Goal: Download file/media

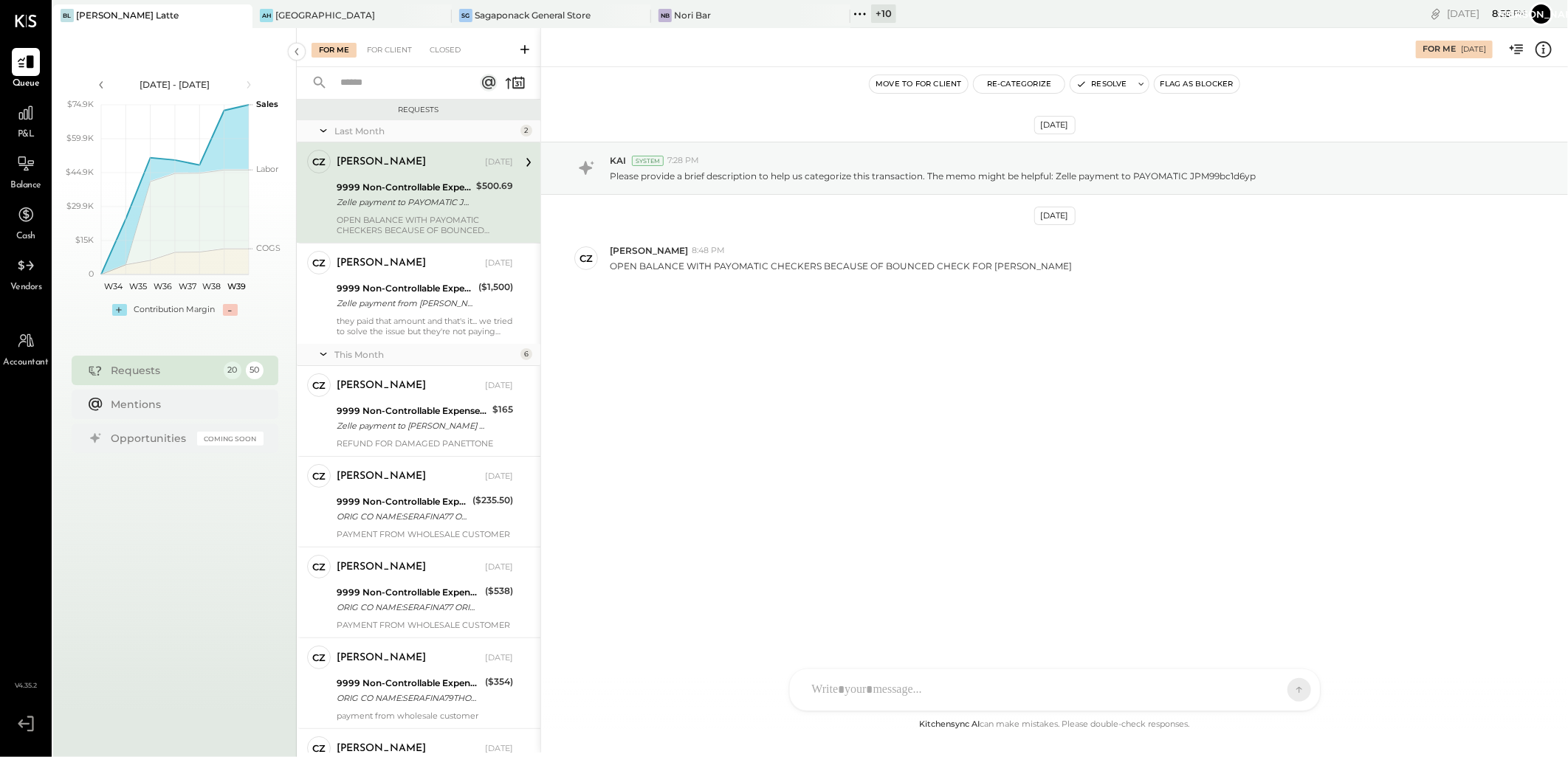
click at [31, 127] on div "P&L" at bounding box center [25, 120] width 28 height 43
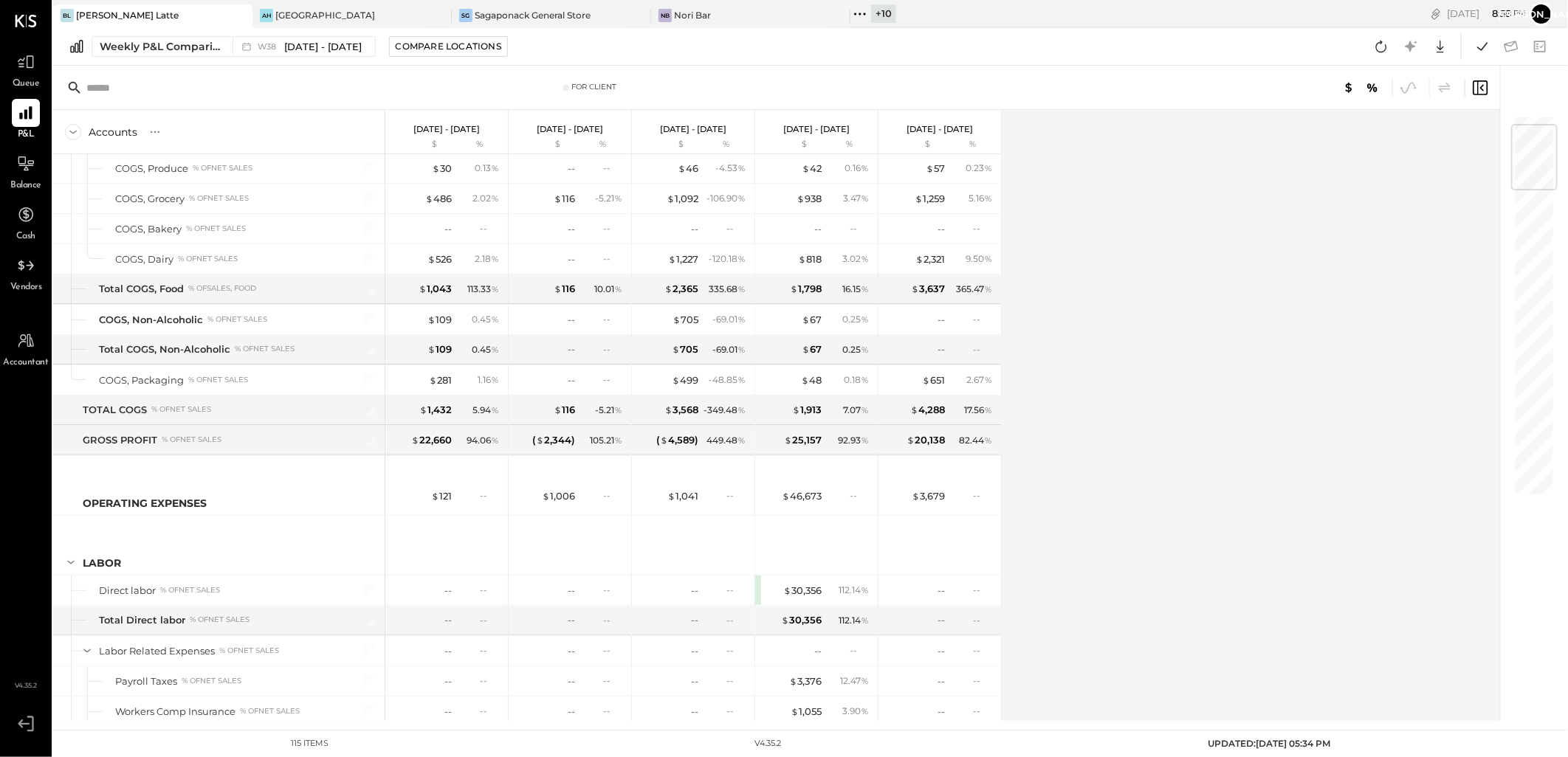
scroll to position [82, 0]
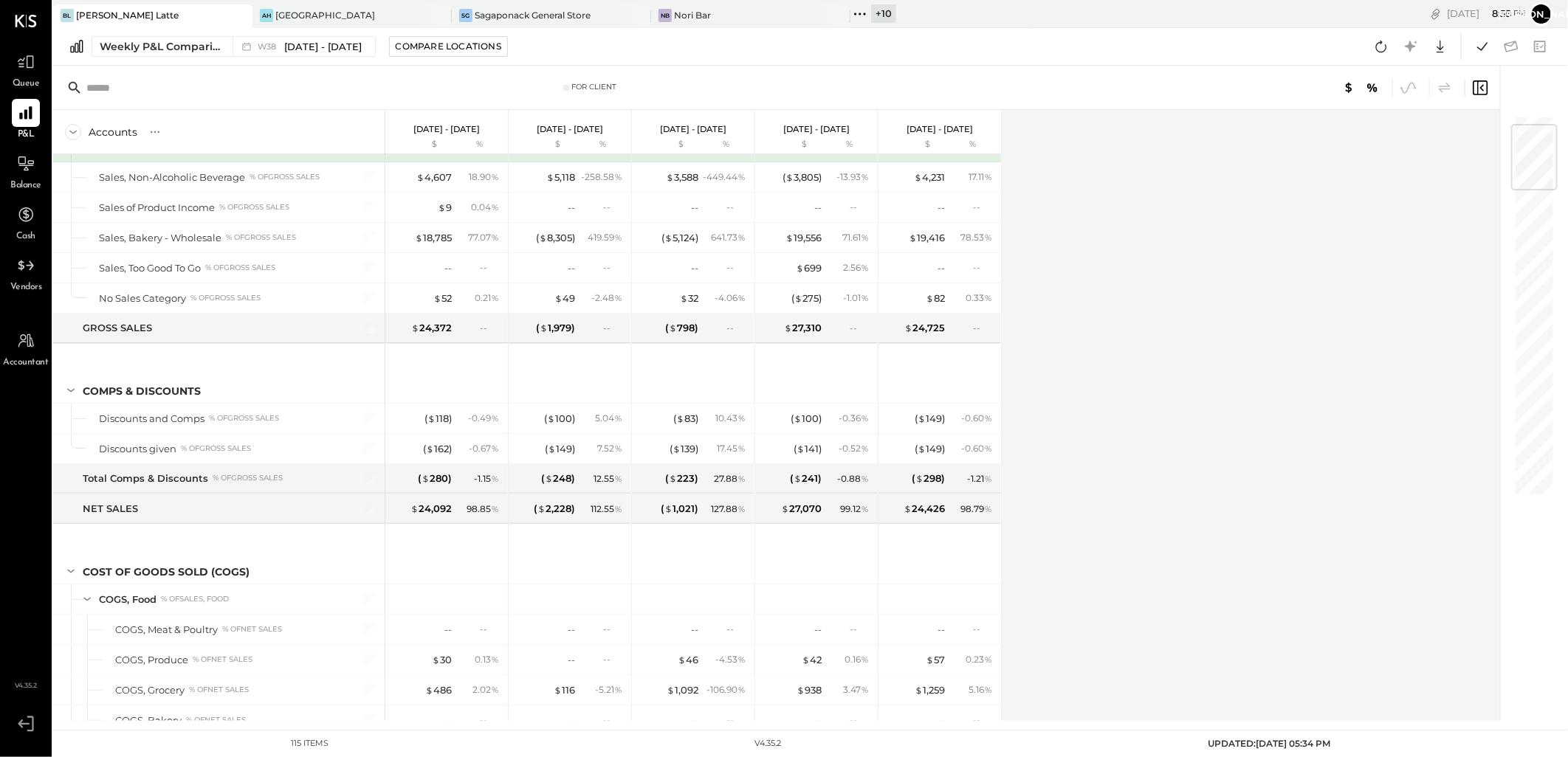
drag, startPoint x: 28, startPoint y: 273, endPoint x: 9, endPoint y: 273, distance: 19.0
click at [28, 273] on icon at bounding box center [26, 265] width 18 height 18
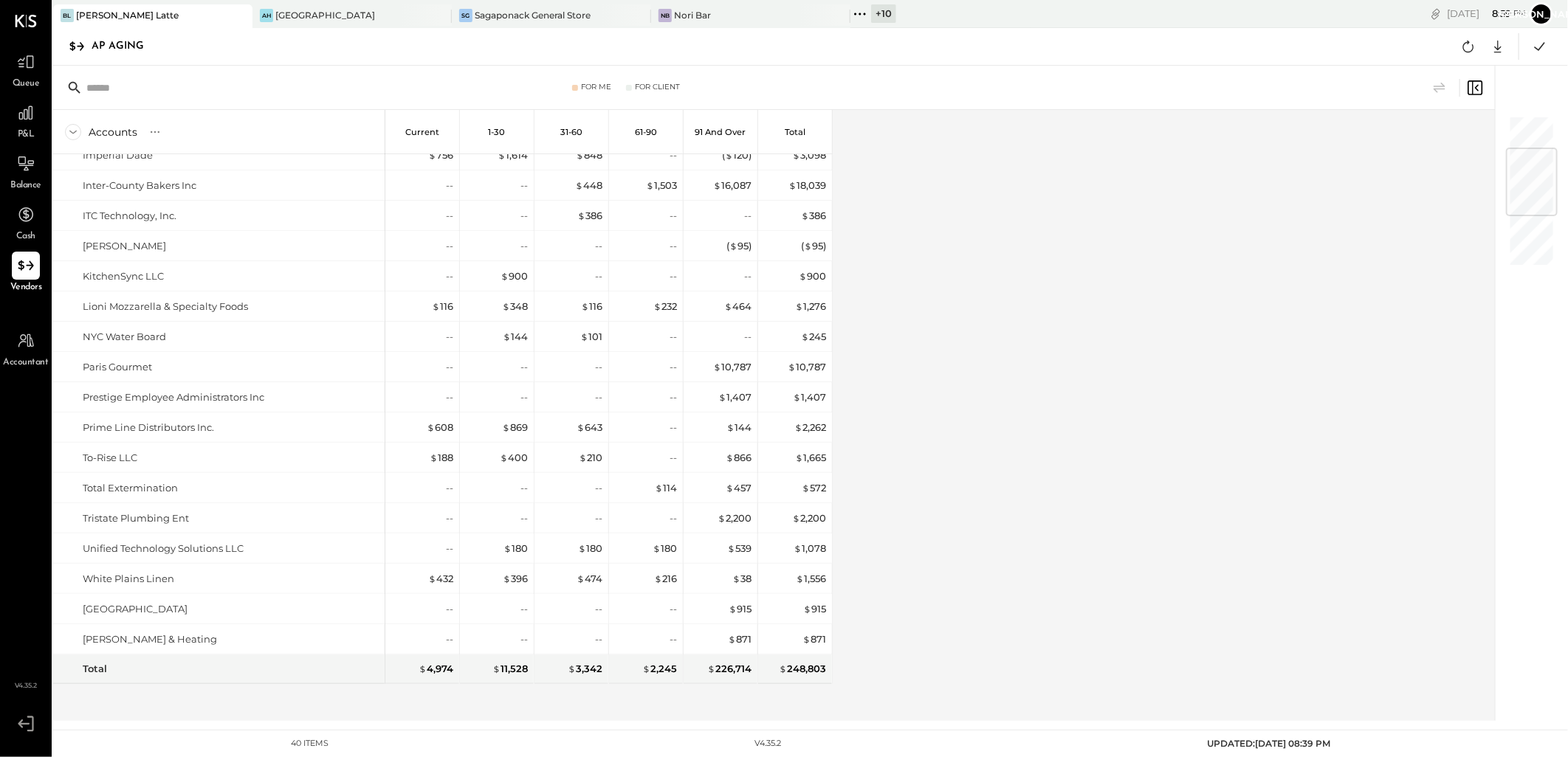
scroll to position [272, 0]
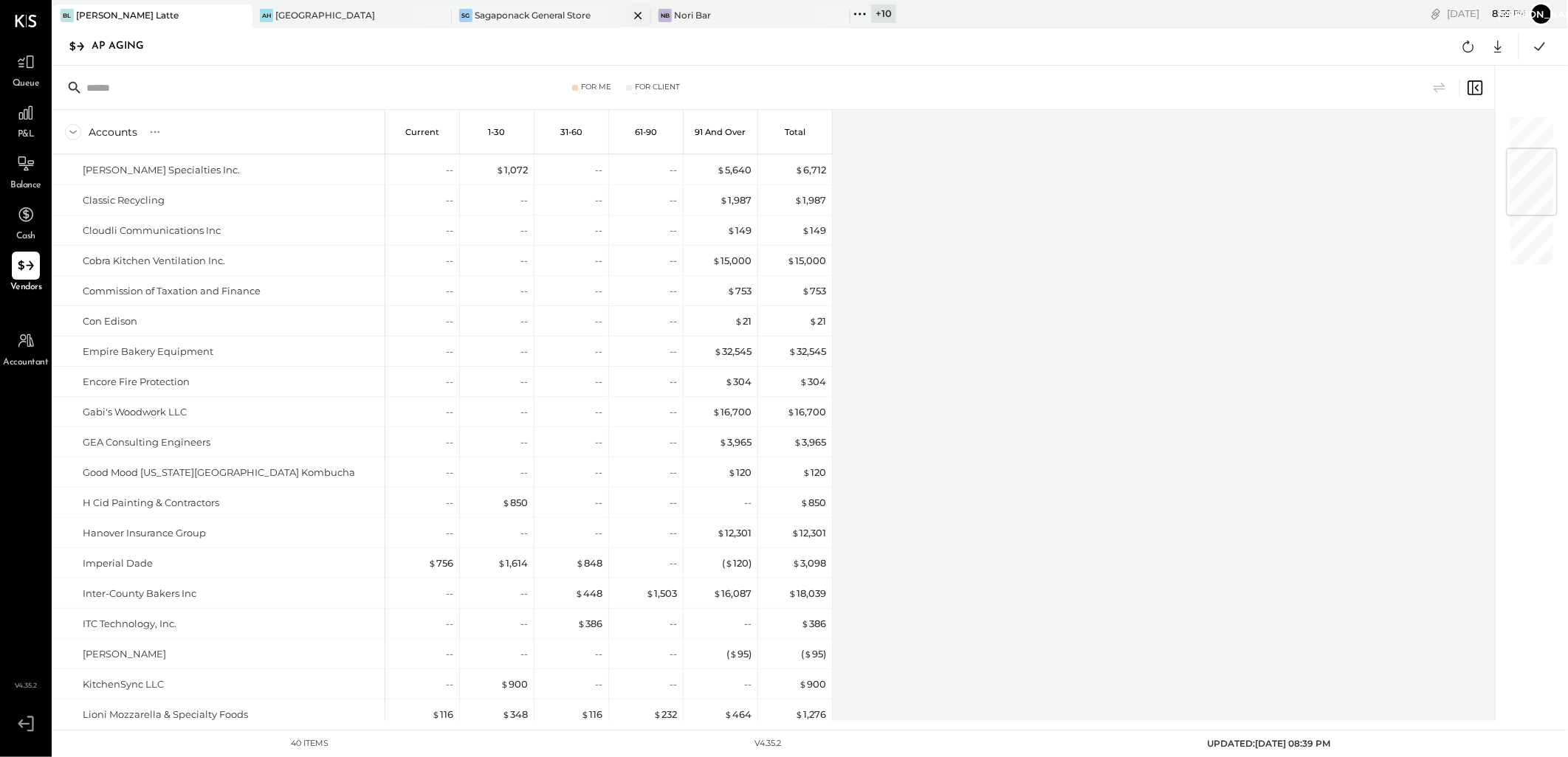
click at [515, 14] on div "Sagaponack General Store" at bounding box center [532, 14] width 115 height 12
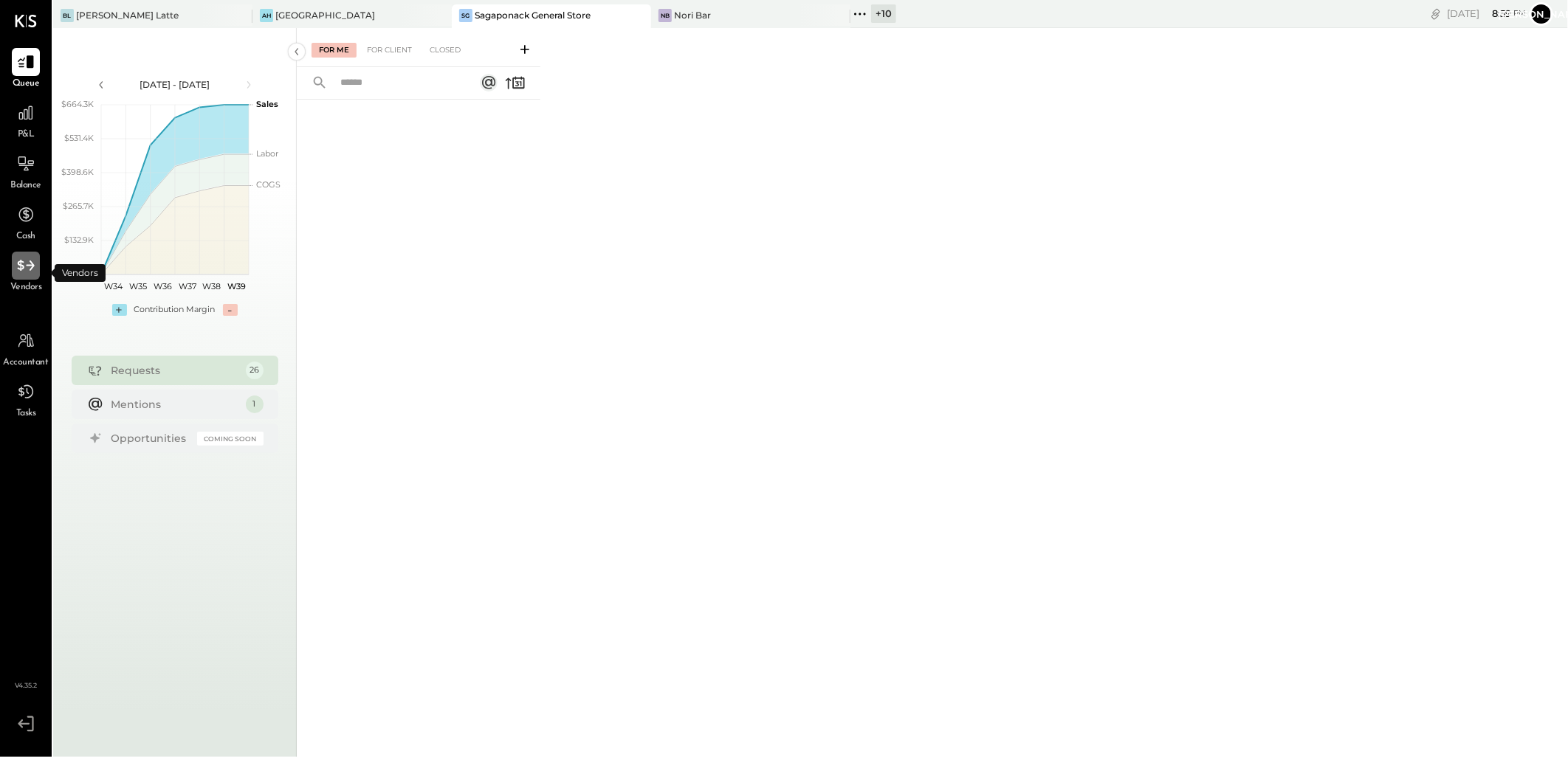
click at [19, 263] on icon at bounding box center [26, 265] width 19 height 19
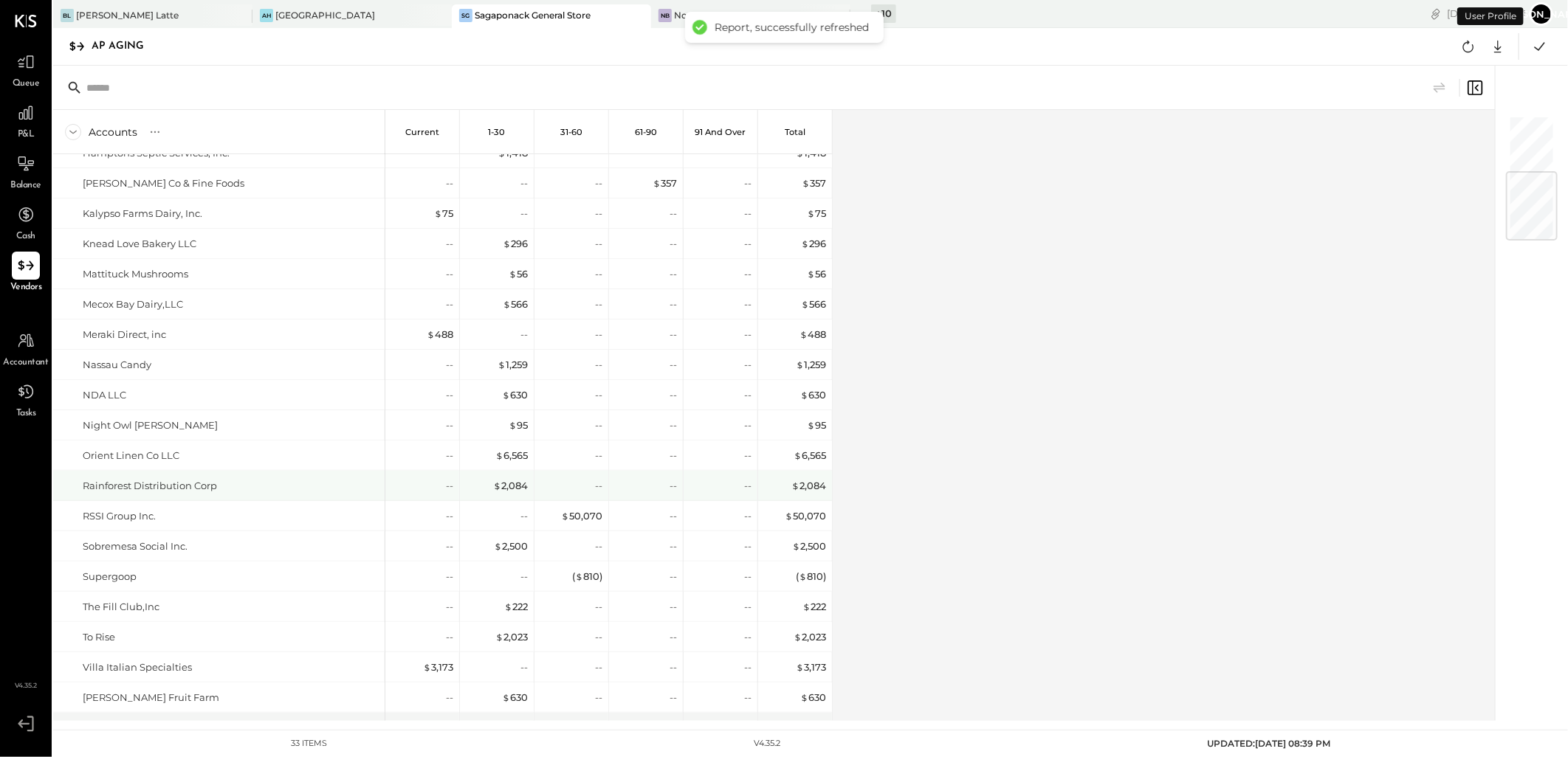
scroll to position [470, 0]
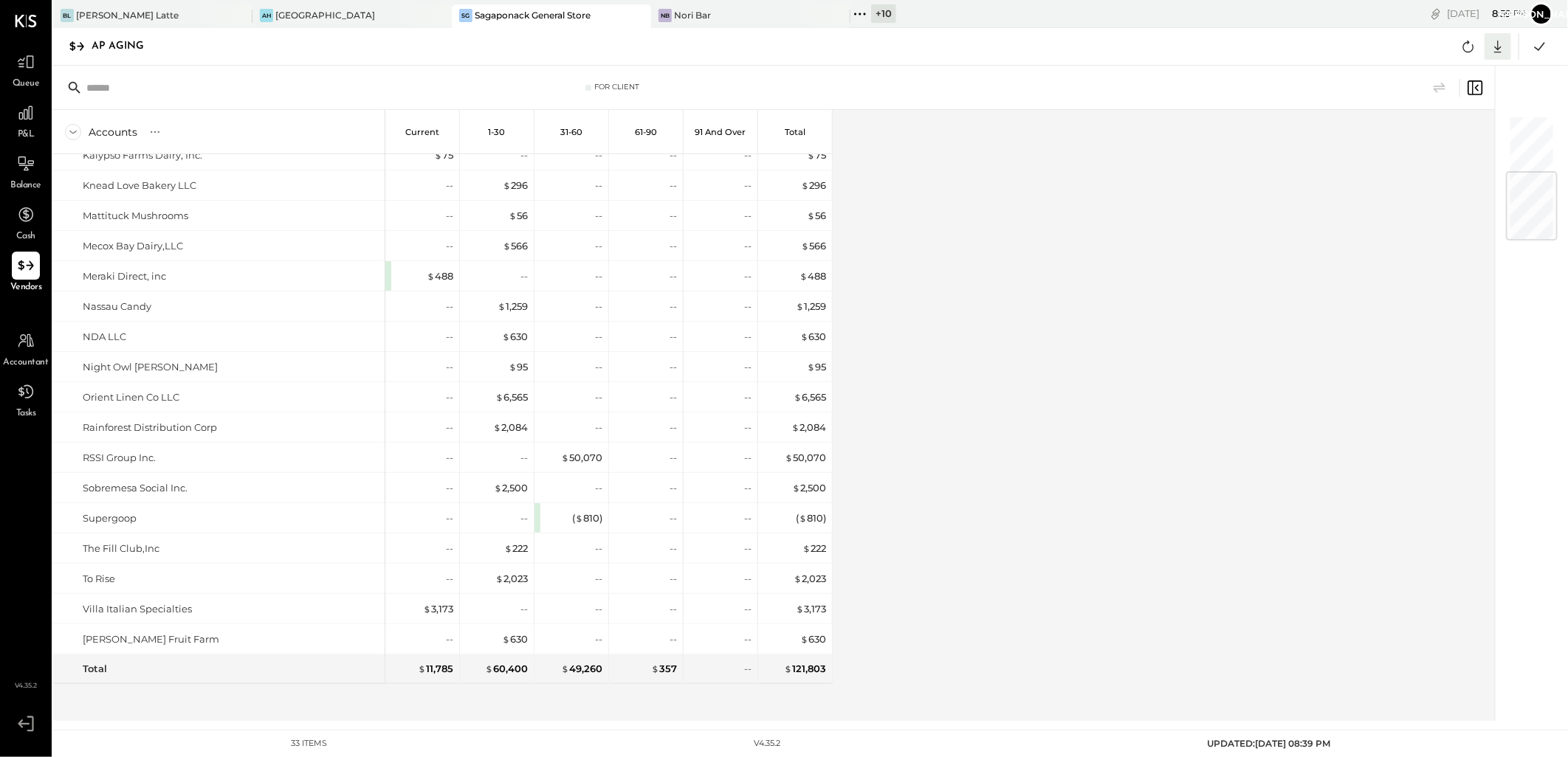
click at [1495, 44] on icon at bounding box center [1497, 47] width 19 height 19
click at [1433, 70] on link "CSV" at bounding box center [1452, 71] width 118 height 31
